Goal: Communication & Community: Answer question/provide support

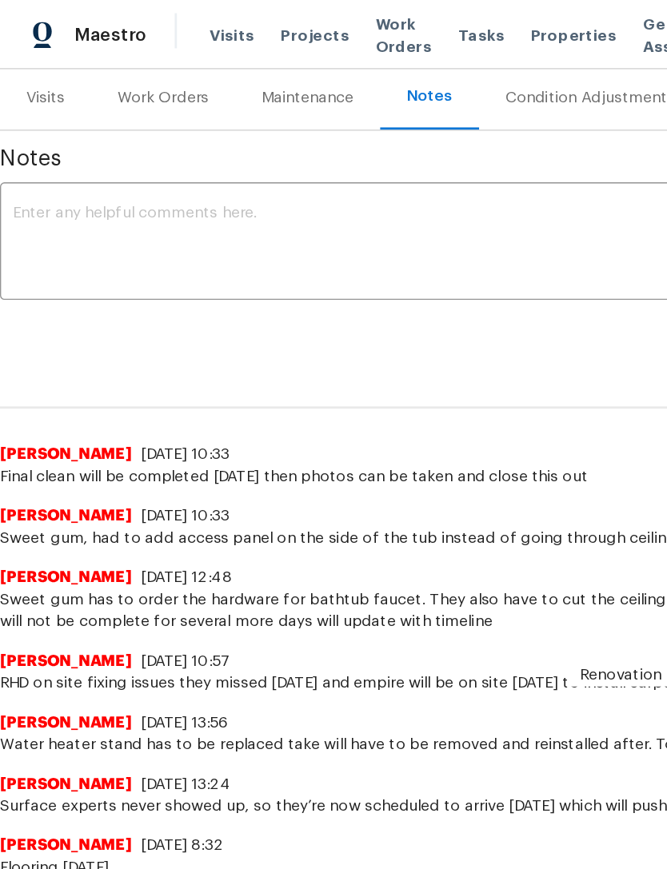
scroll to position [195, 0]
click at [130, 74] on div "Work Orders" at bounding box center [119, 71] width 66 height 16
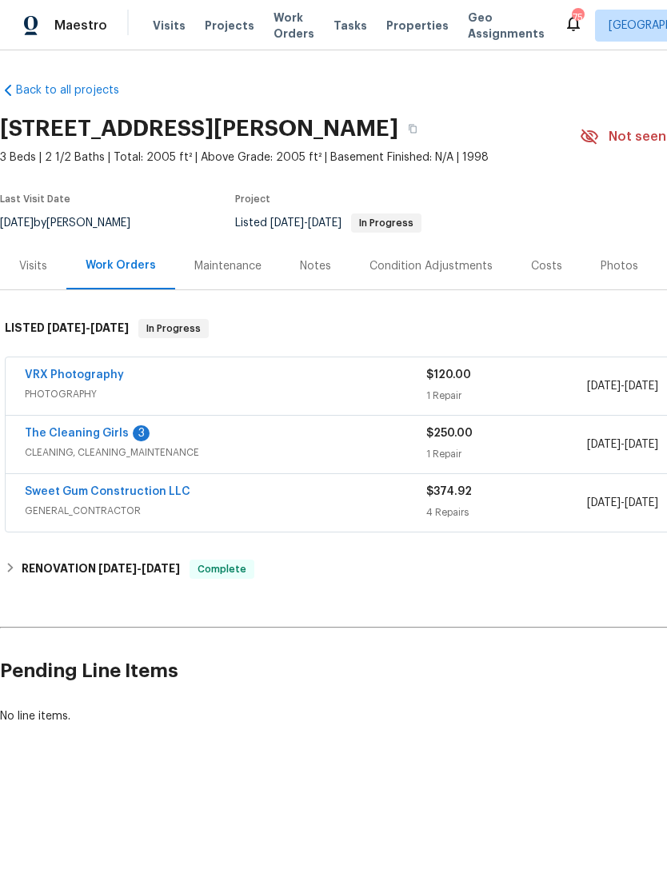
click at [51, 435] on link "The Cleaning Girls" at bounding box center [77, 433] width 104 height 11
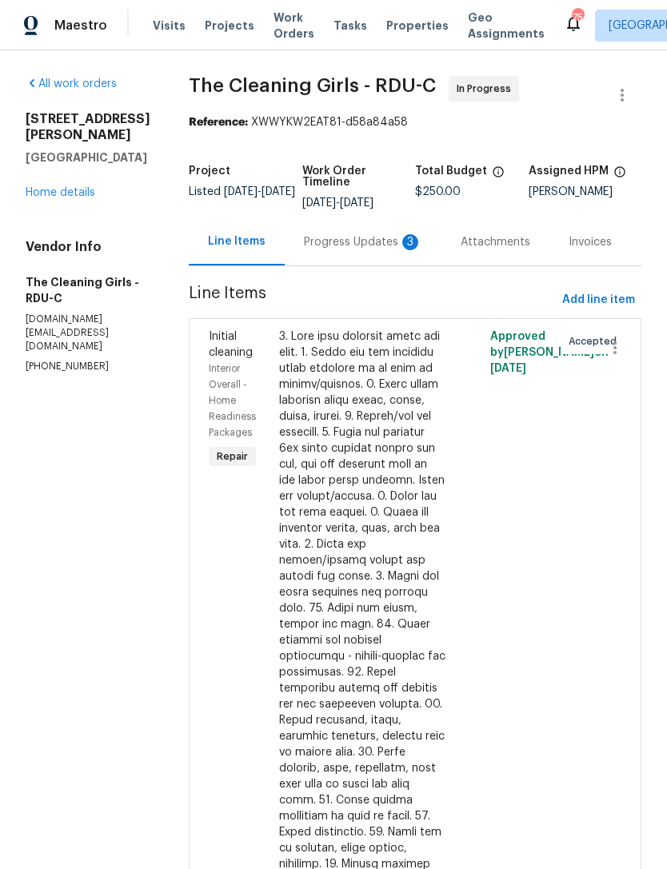
click at [394, 263] on div "Progress Updates 3" at bounding box center [363, 241] width 157 height 47
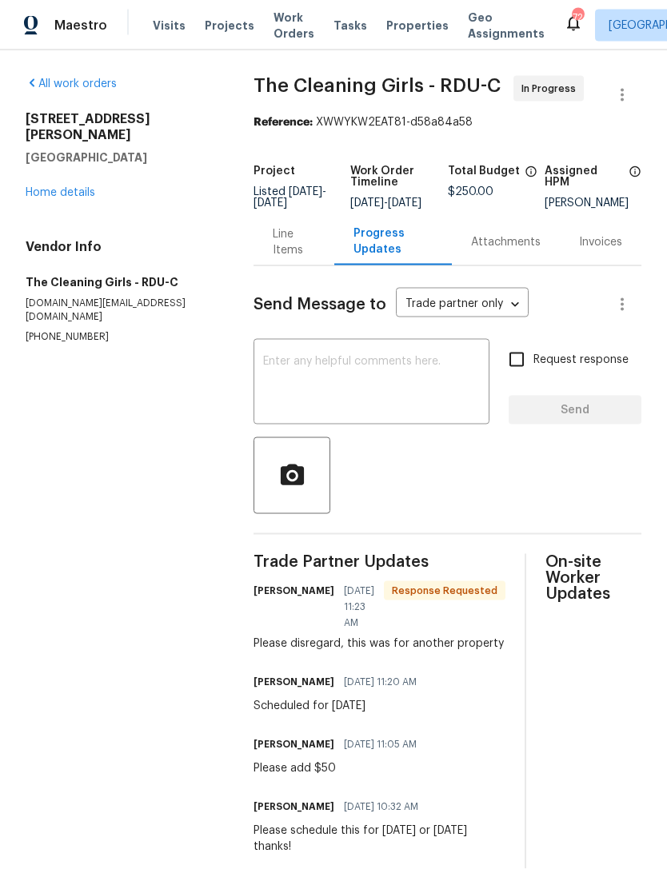
scroll to position [44, 0]
click at [410, 356] on textarea at bounding box center [371, 384] width 217 height 56
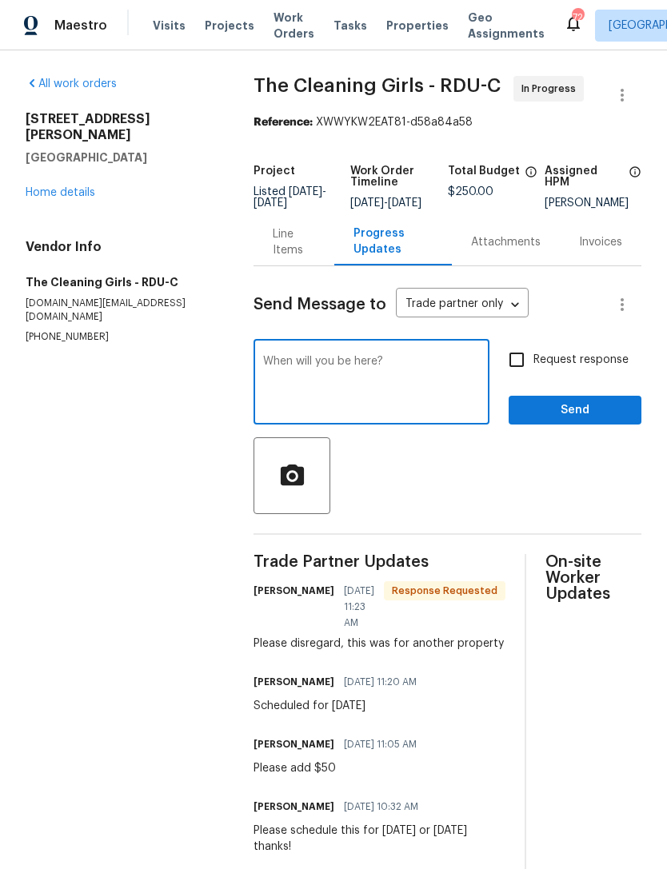
type textarea "When will you be here?"
click at [521, 343] on input "Request response" at bounding box center [517, 360] width 34 height 34
checkbox input "true"
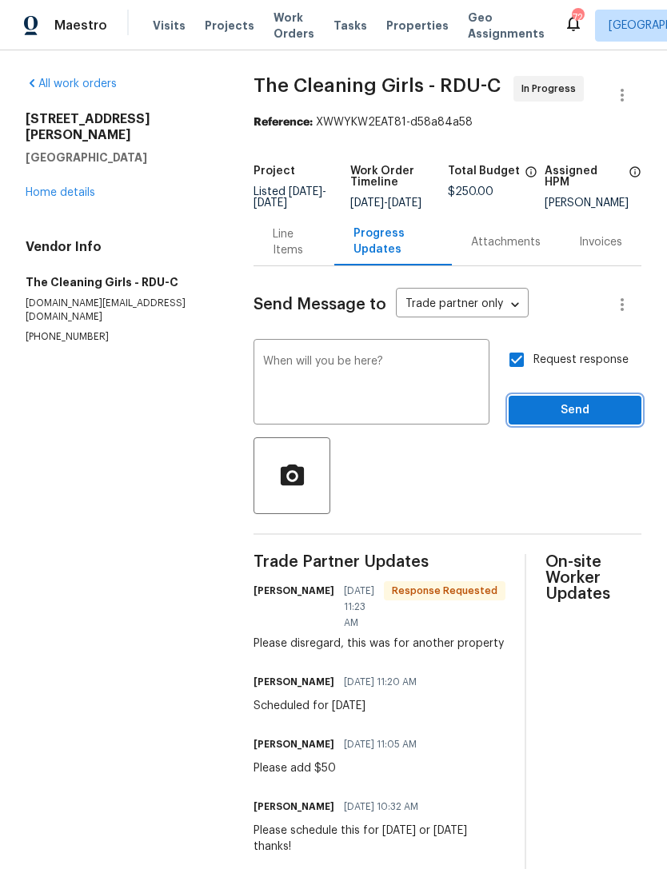
click at [583, 401] on span "Send" at bounding box center [574, 411] width 107 height 20
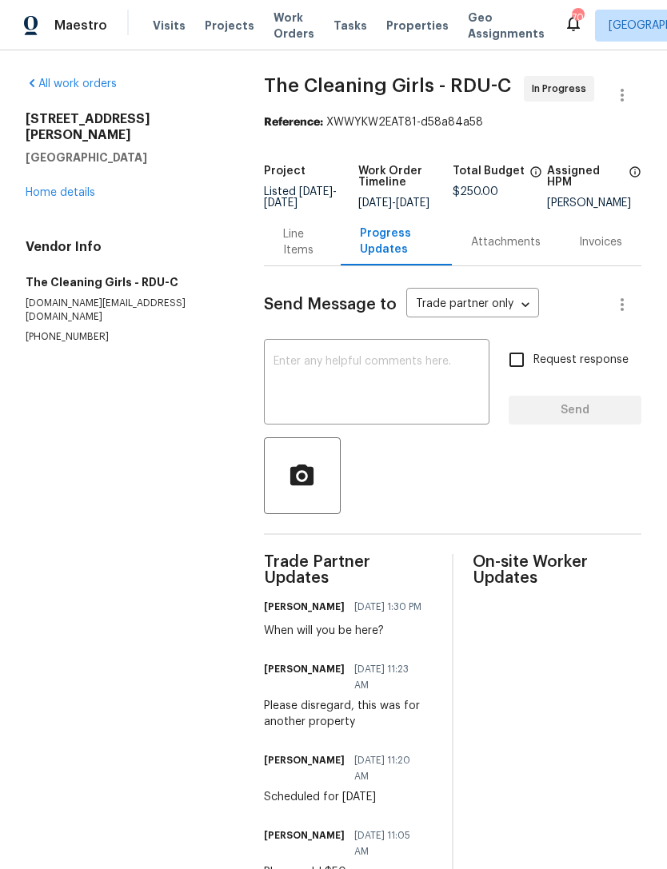
click at [55, 167] on div "218 Newberry Ln Durham, NC 27703 Home details" at bounding box center [126, 156] width 200 height 90
click at [58, 187] on link "Home details" at bounding box center [61, 192] width 70 height 11
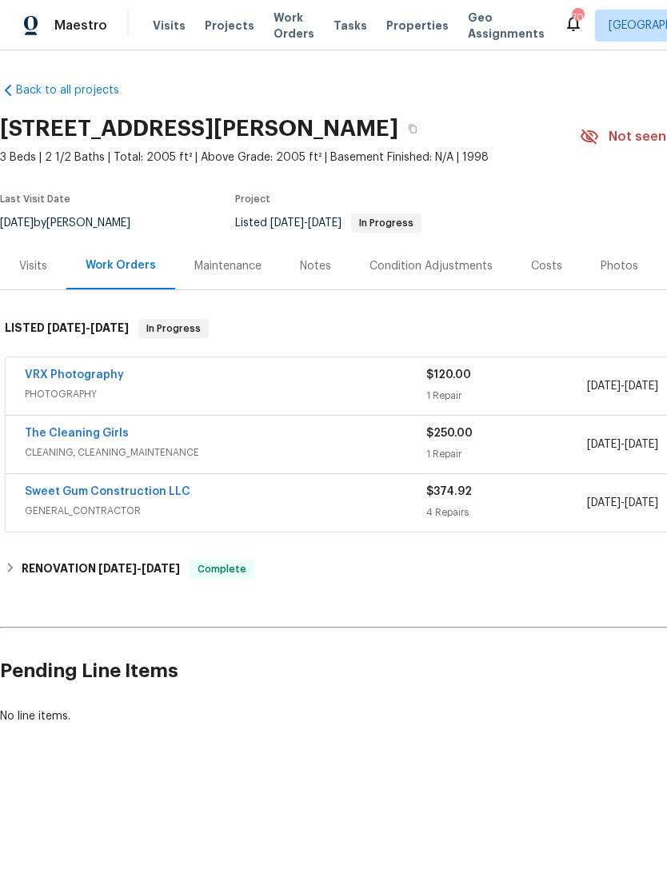
click at [54, 373] on link "VRX Photography" at bounding box center [74, 374] width 99 height 11
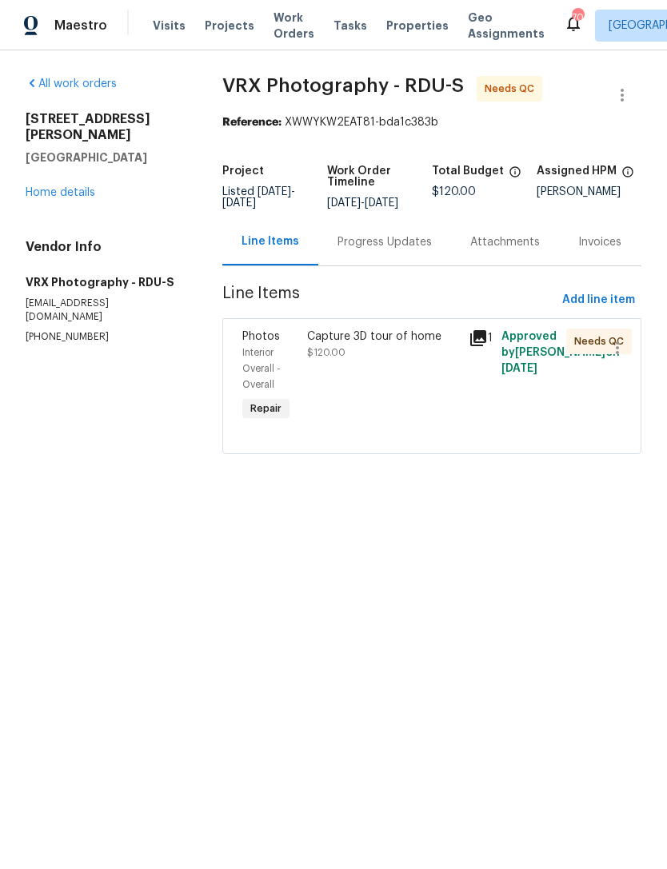
click at [436, 407] on div "Capture 3D tour of home $120.00" at bounding box center [383, 377] width 162 height 106
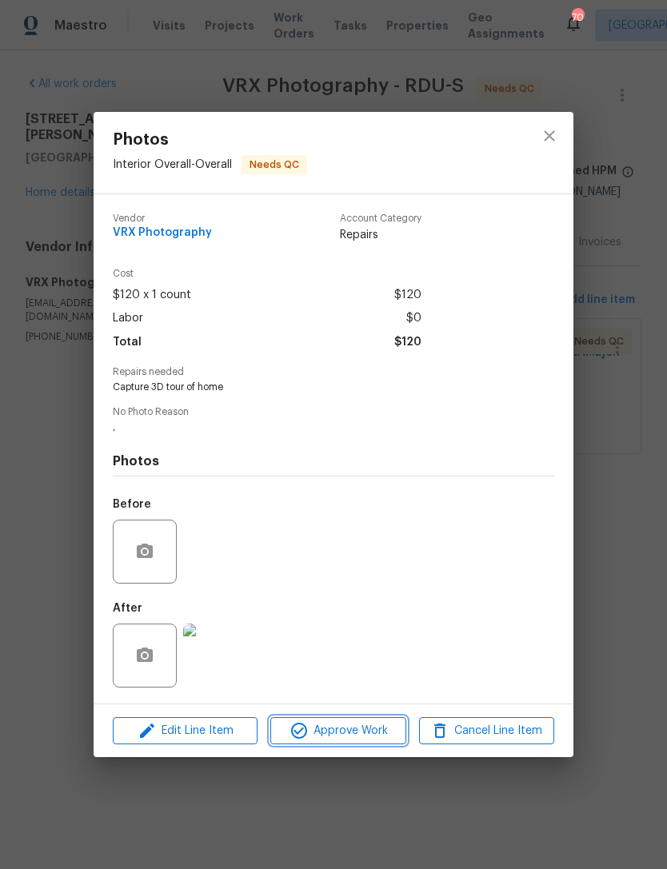
click at [373, 733] on span "Approve Work" at bounding box center [338, 731] width 126 height 20
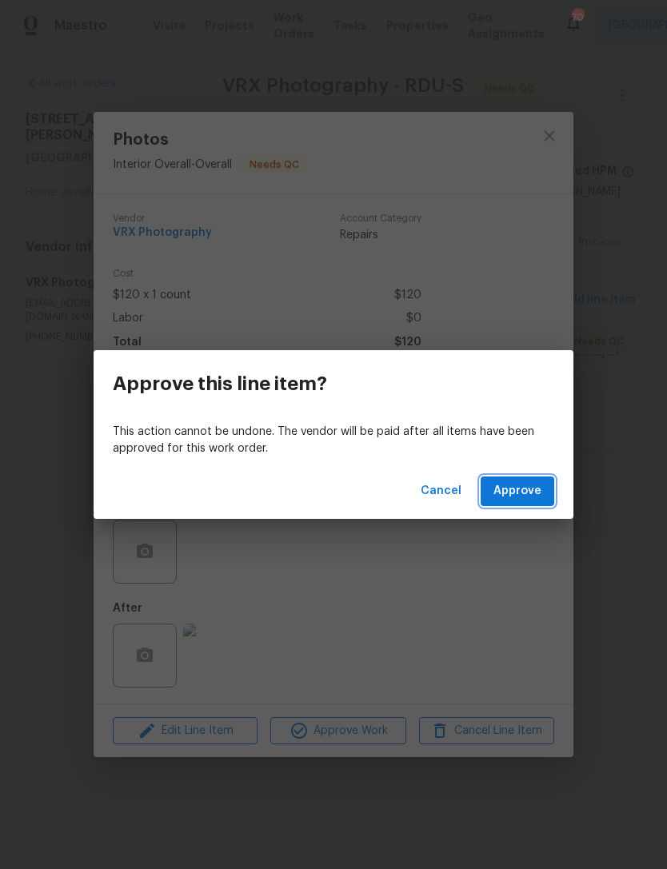
click at [533, 496] on span "Approve" at bounding box center [517, 491] width 48 height 20
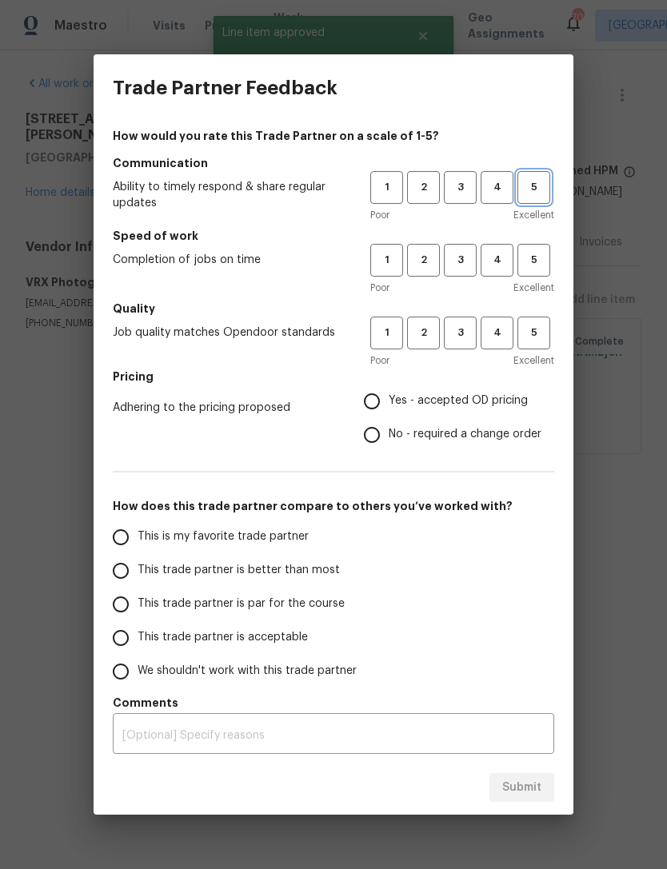
click at [546, 191] on span "5" at bounding box center [534, 187] width 30 height 18
click at [549, 254] on button "5" at bounding box center [533, 260] width 33 height 33
click at [538, 329] on span "5" at bounding box center [534, 333] width 30 height 18
click at [503, 397] on span "Yes - accepted OD pricing" at bounding box center [458, 401] width 139 height 17
click at [389, 397] on input "Yes - accepted OD pricing" at bounding box center [372, 402] width 34 height 34
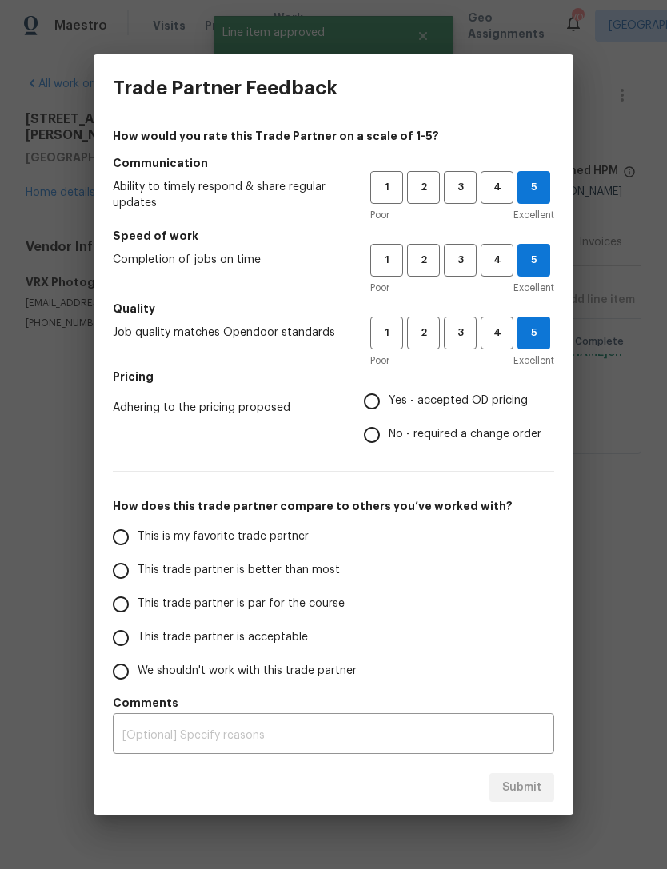
radio input "true"
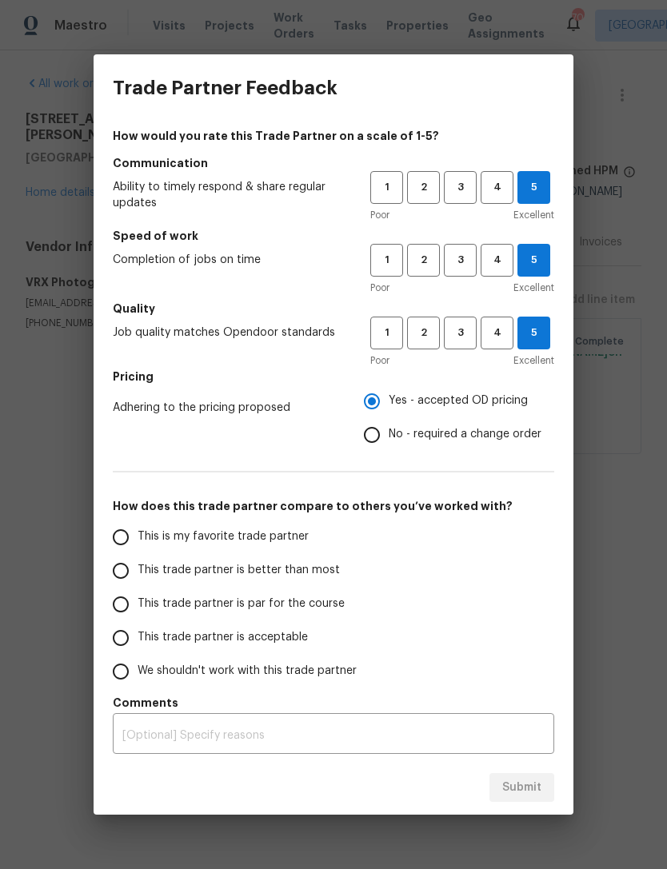
click at [329, 606] on span "This trade partner is par for the course" at bounding box center [241, 604] width 207 height 17
click at [138, 606] on input "This trade partner is par for the course" at bounding box center [121, 605] width 34 height 34
click at [534, 788] on span "Submit" at bounding box center [521, 788] width 39 height 20
radio input "true"
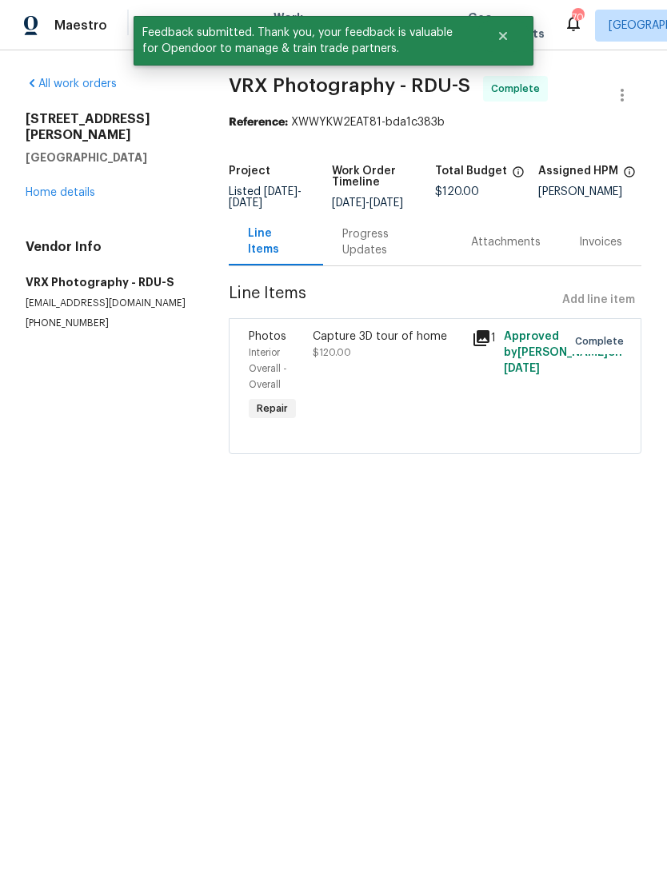
click at [38, 187] on link "Home details" at bounding box center [61, 192] width 70 height 11
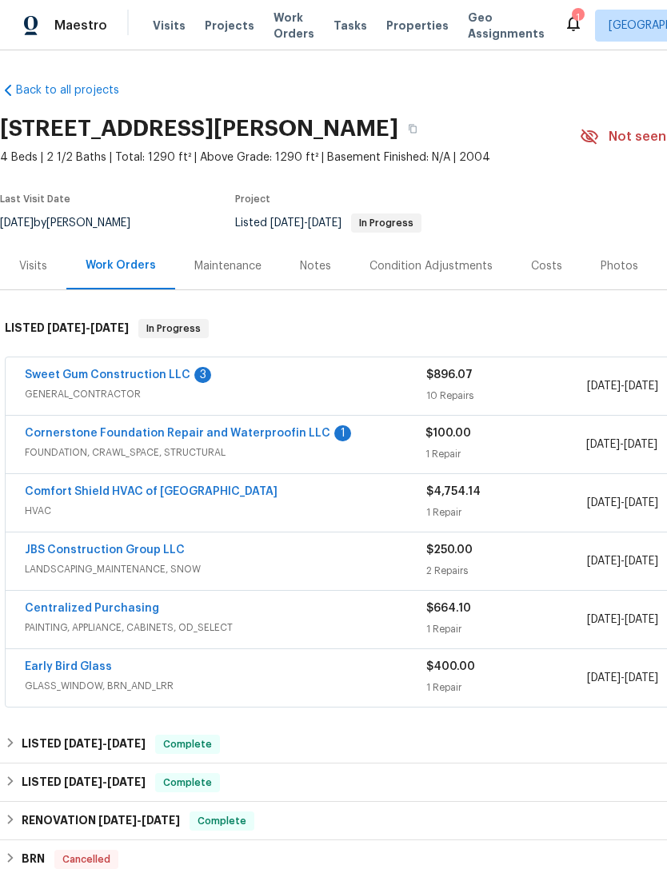
click at [298, 429] on link "Cornerstone Foundation Repair and Waterproofin LLC" at bounding box center [177, 433] width 305 height 11
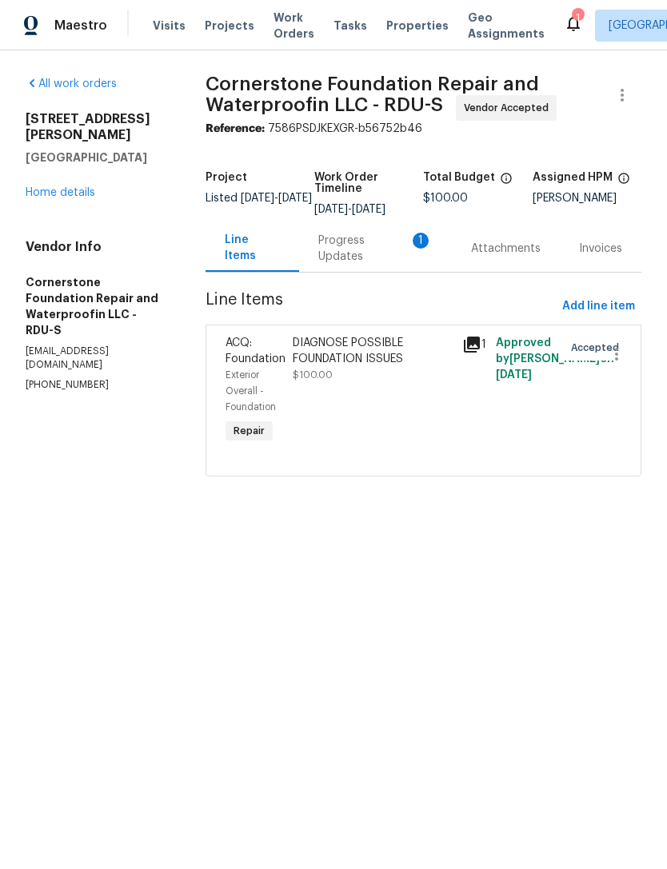
click at [381, 268] on div "Progress Updates 1" at bounding box center [375, 248] width 153 height 47
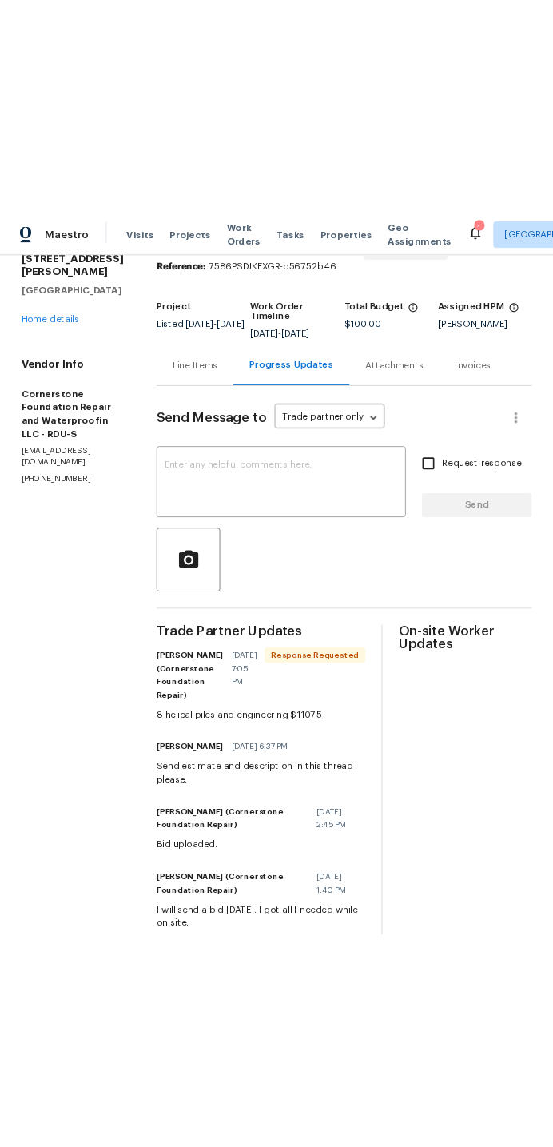
scroll to position [42, 0]
